Goal: Information Seeking & Learning: Learn about a topic

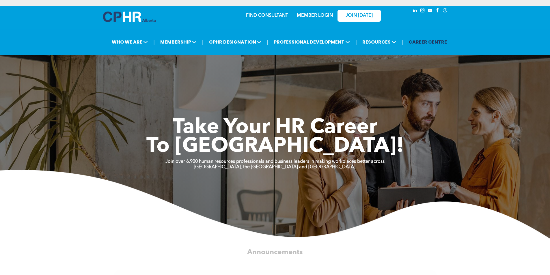
click at [273, 16] on link "FIND CONSULTANT" at bounding box center [267, 15] width 42 height 5
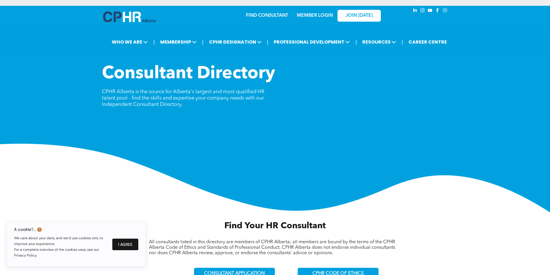
click at [124, 240] on button "I Agree" at bounding box center [125, 245] width 26 height 12
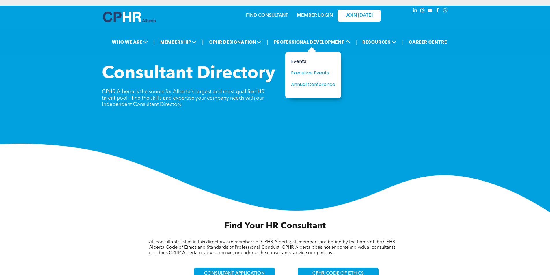
click at [297, 58] on div "Events" at bounding box center [311, 61] width 40 height 7
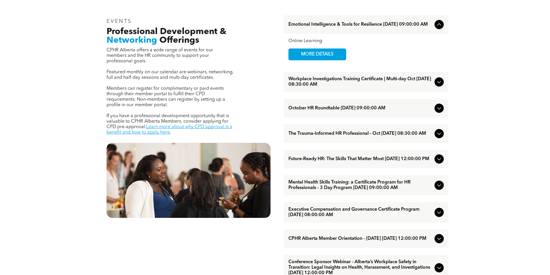
scroll to position [231, 0]
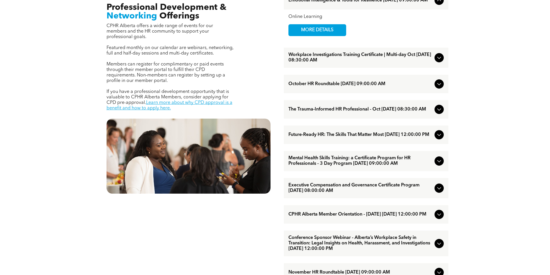
click at [443, 60] on div at bounding box center [439, 57] width 9 height 9
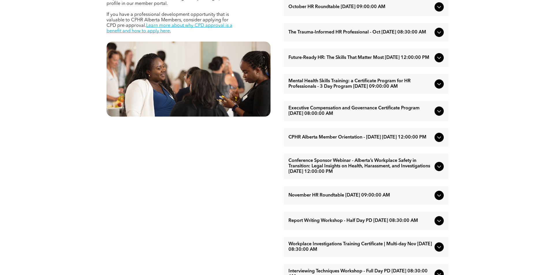
scroll to position [222, 0]
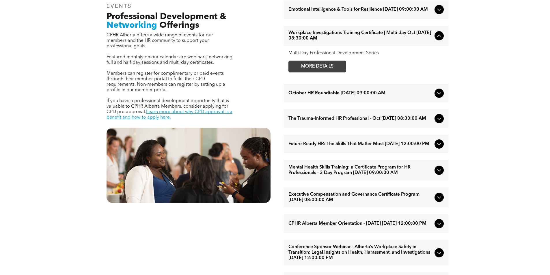
click at [310, 65] on span "MORE DETAILS" at bounding box center [317, 66] width 46 height 11
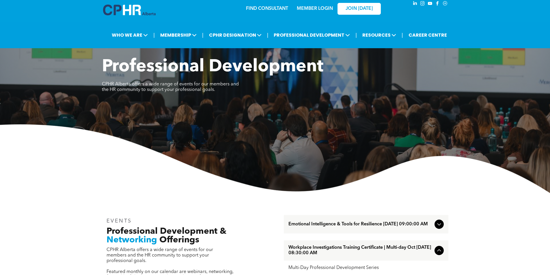
scroll to position [0, 0]
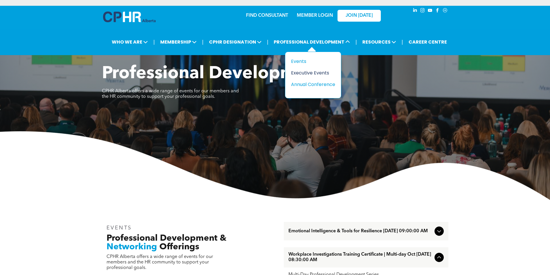
click at [325, 76] on div "Executive Events" at bounding box center [311, 72] width 40 height 7
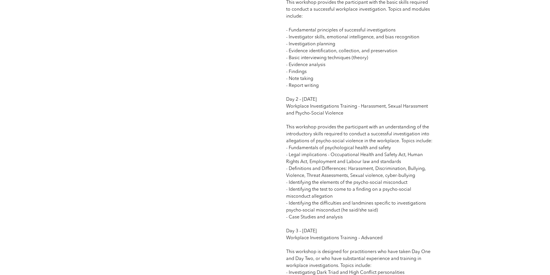
scroll to position [577, 0]
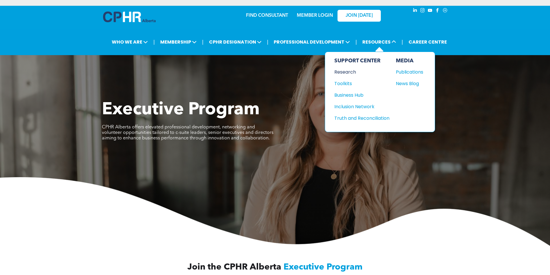
click at [347, 72] on div "Research" at bounding box center [359, 71] width 50 height 7
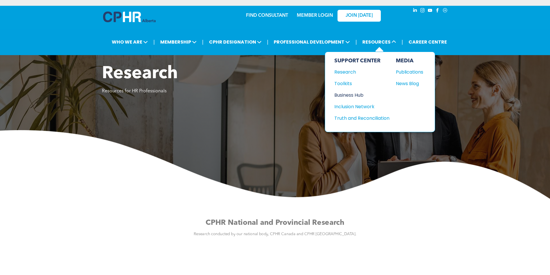
click at [355, 95] on div "Business Hub" at bounding box center [359, 95] width 50 height 7
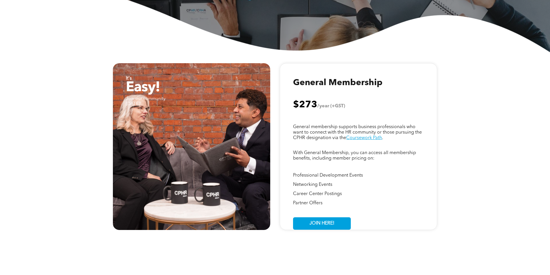
scroll to position [260, 0]
